Goal: Task Accomplishment & Management: Manage account settings

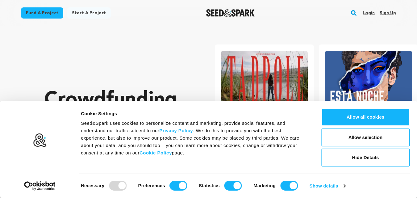
scroll to position [0, 109]
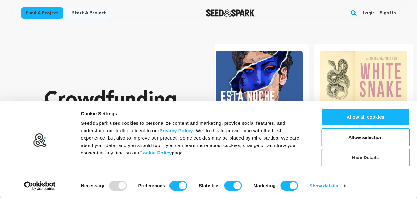
click at [368, 156] on button "Hide Details" at bounding box center [366, 158] width 88 height 18
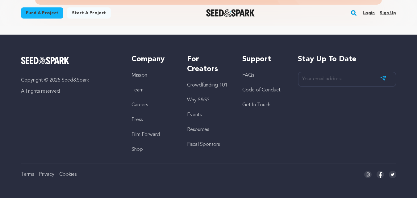
click at [385, 13] on link "Sign up" at bounding box center [388, 13] width 16 height 10
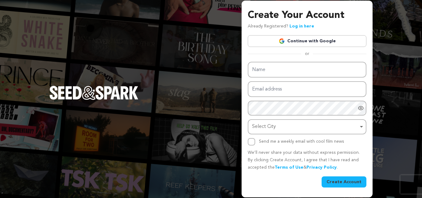
type input "FEC Webs"
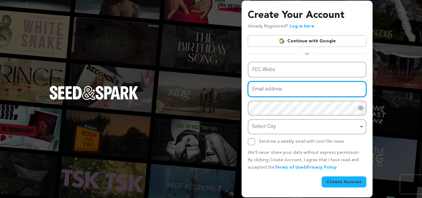
click at [280, 90] on input "Email address" at bounding box center [307, 89] width 119 height 16
type input "fecwebsusa@gmail.com"
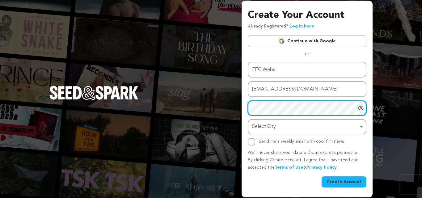
click at [291, 124] on div "Select City Remove item" at bounding box center [305, 126] width 106 height 9
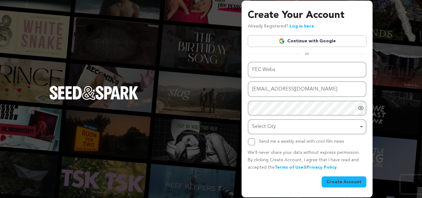
click at [291, 127] on div "Select City Remove item" at bounding box center [305, 126] width 106 height 9
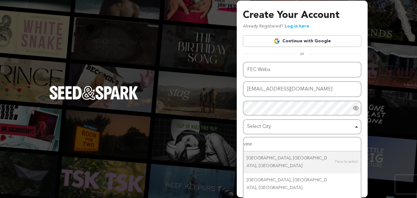
type input "viney"
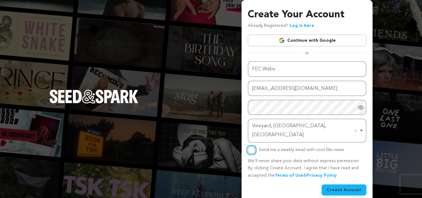
click at [251, 146] on input "Send me a weekly email with cool film news" at bounding box center [251, 149] width 7 height 7
checkbox input "true"
click at [355, 184] on button "Create Account" at bounding box center [344, 189] width 45 height 11
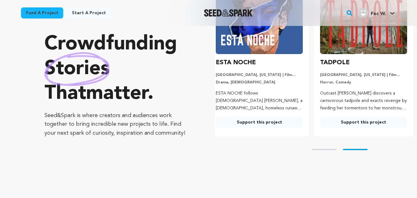
scroll to position [154, 0]
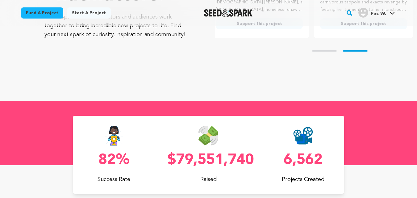
click at [254, 124] on div "82% Success Rate $79,551,740 Raised 6,562 Projects Created" at bounding box center [209, 155] width 272 height 78
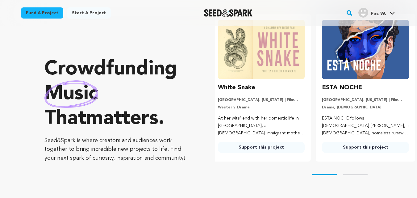
scroll to position [0, 0]
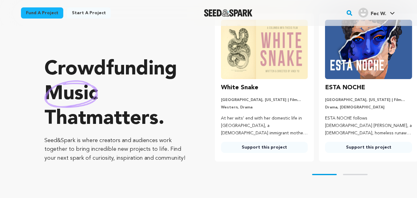
click at [384, 15] on span "Fec W." at bounding box center [378, 13] width 15 height 5
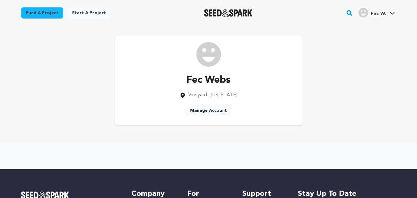
click at [204, 106] on link "Manage Account" at bounding box center [208, 110] width 47 height 11
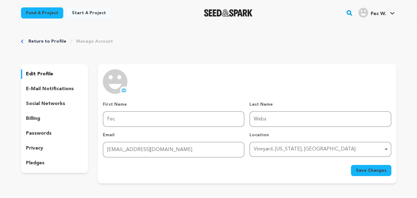
click at [58, 101] on p "social networks" at bounding box center [45, 103] width 39 height 7
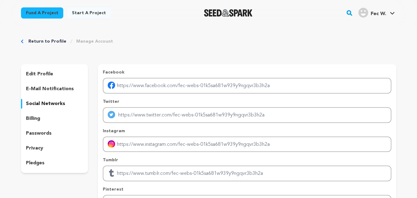
click at [38, 116] on p "billing" at bounding box center [33, 118] width 14 height 7
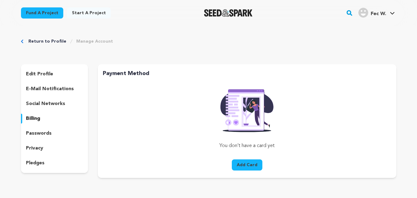
click at [40, 133] on p "passwords" at bounding box center [39, 133] width 26 height 7
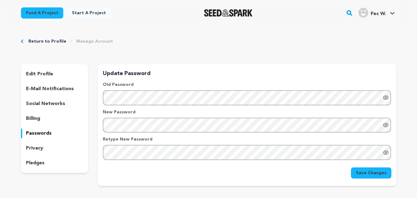
click at [36, 154] on div "edit profile e-mail notifications social networks billing passwords privacy ple…" at bounding box center [54, 118] width 67 height 109
click at [35, 149] on p "privacy" at bounding box center [34, 148] width 17 height 7
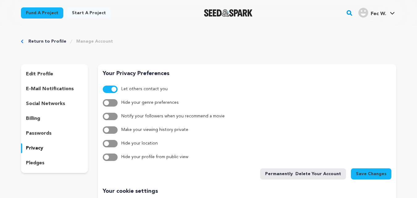
click at [37, 161] on p "pledges" at bounding box center [35, 162] width 19 height 7
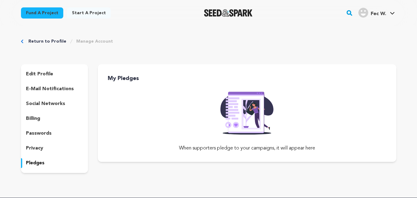
click at [41, 67] on div "edit profile e-mail notifications social networks billing passwords privacy ple…" at bounding box center [54, 118] width 67 height 109
click at [40, 75] on p "edit profile" at bounding box center [39, 73] width 27 height 7
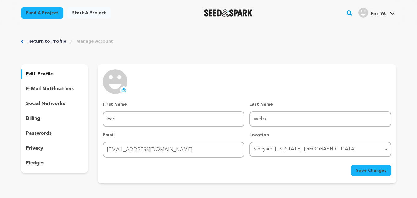
drag, startPoint x: 416, startPoint y: 9, endPoint x: 399, endPoint y: 15, distance: 17.7
click at [415, 9] on div "Fund a project Start a project Search" at bounding box center [208, 13] width 417 height 26
click at [397, 15] on div "Fund a project Start a project Search" at bounding box center [208, 13] width 395 height 26
click at [381, 11] on span "Fec W." at bounding box center [378, 13] width 15 height 5
